Goal: Check status: Check status

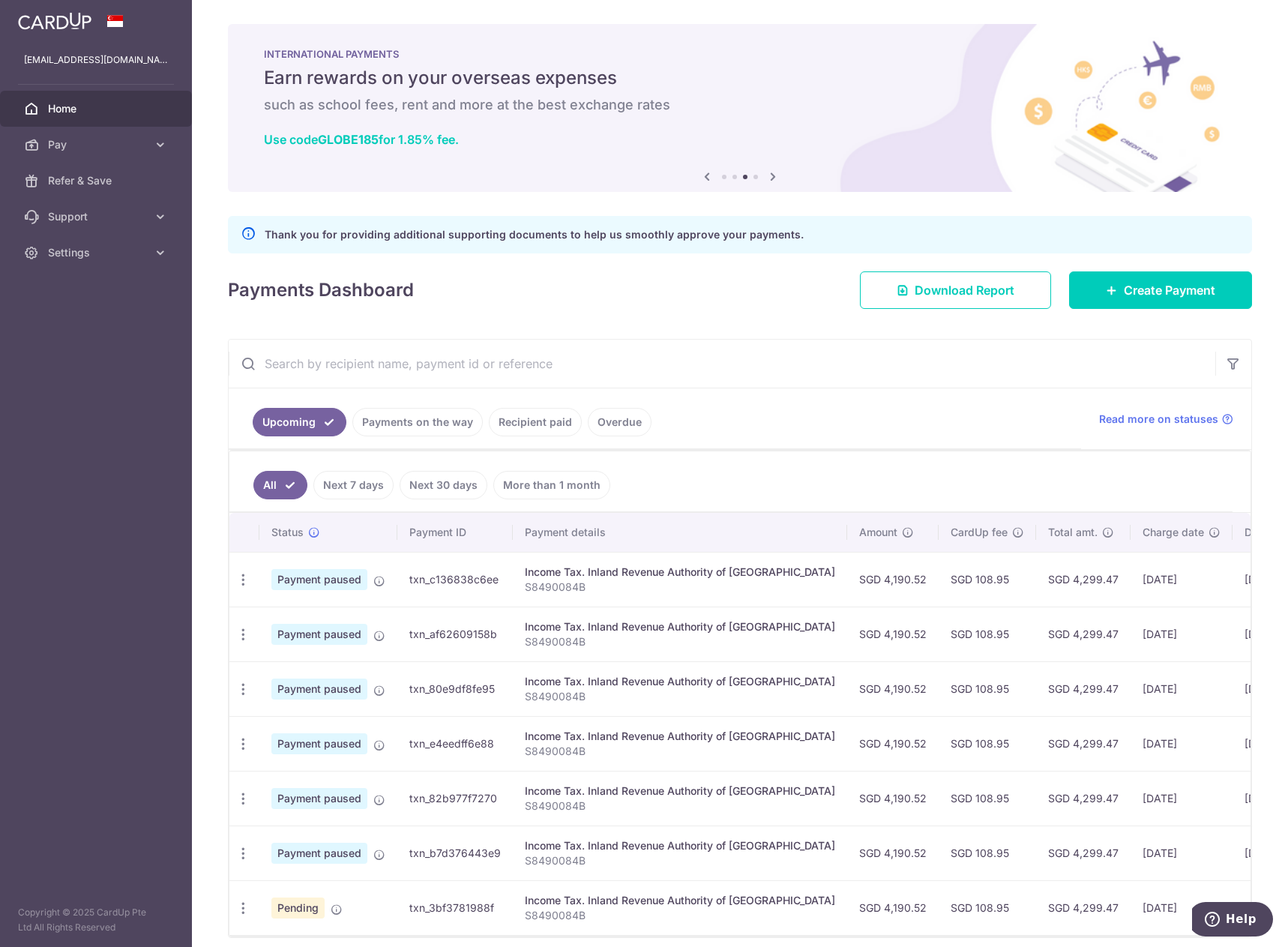
scroll to position [69, 0]
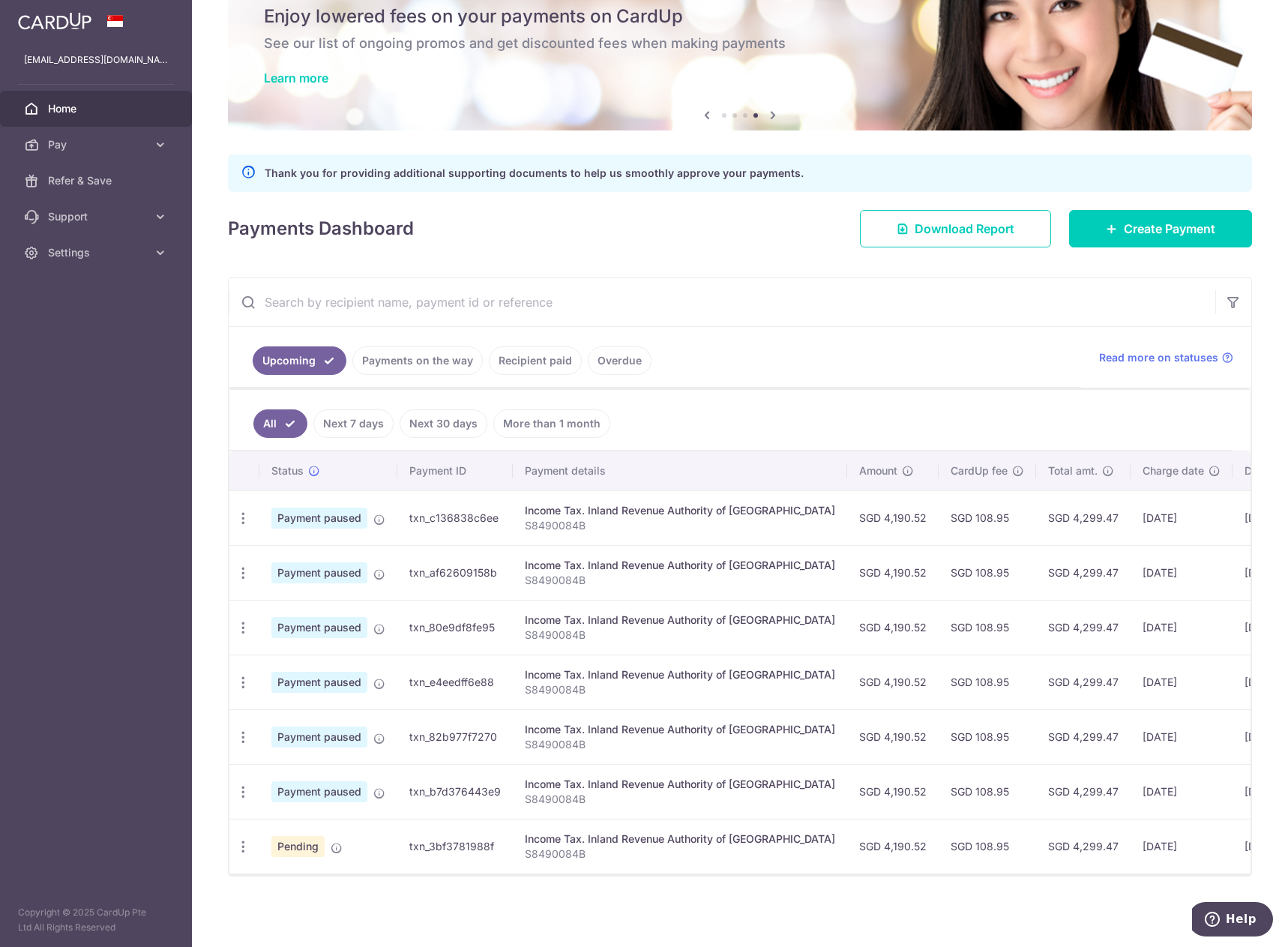
click at [373, 416] on link "Next 7 days" at bounding box center [353, 423] width 81 height 28
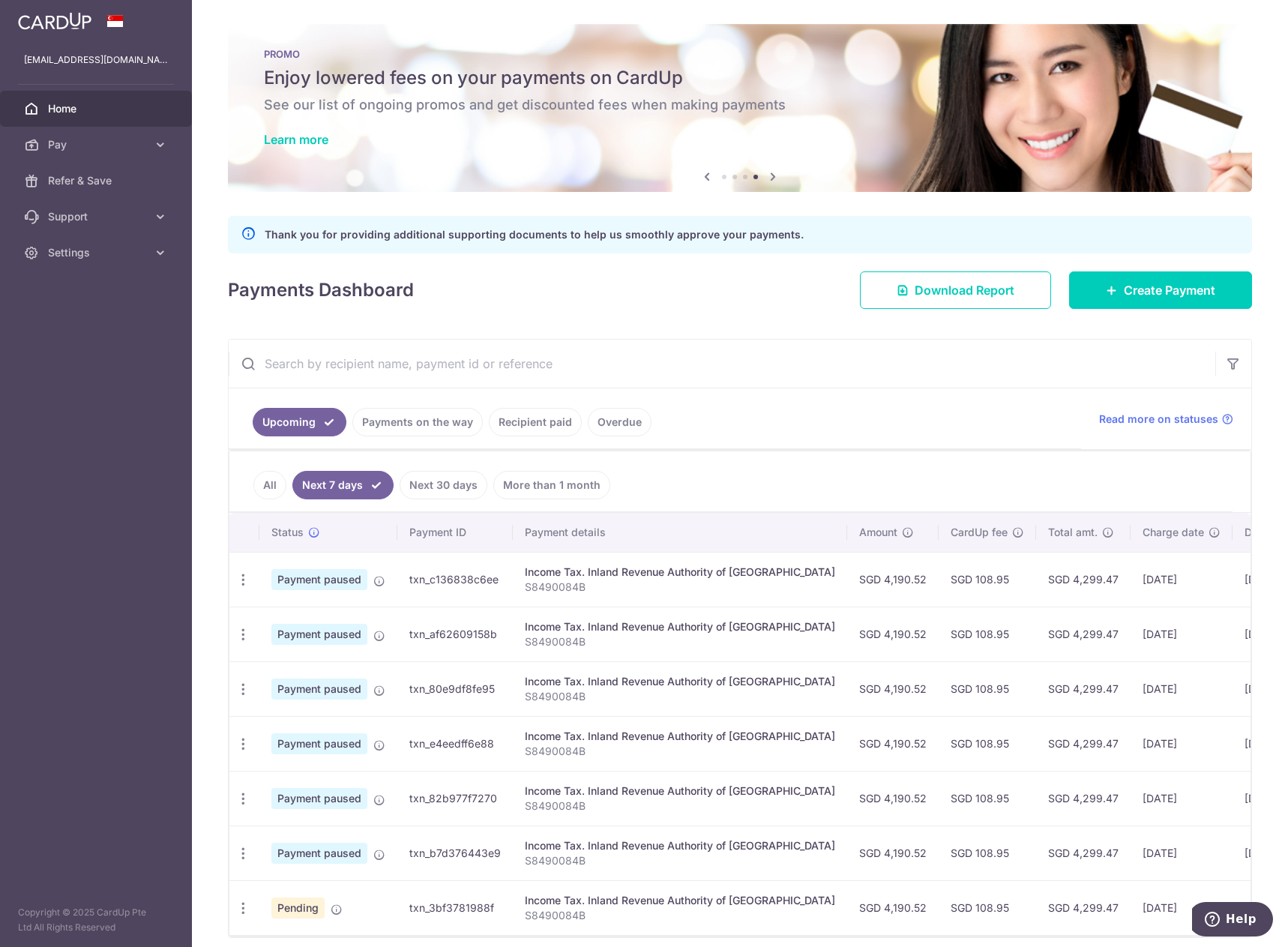
click at [396, 432] on link "Payments on the way" at bounding box center [418, 422] width 130 height 28
